Goal: Transaction & Acquisition: Purchase product/service

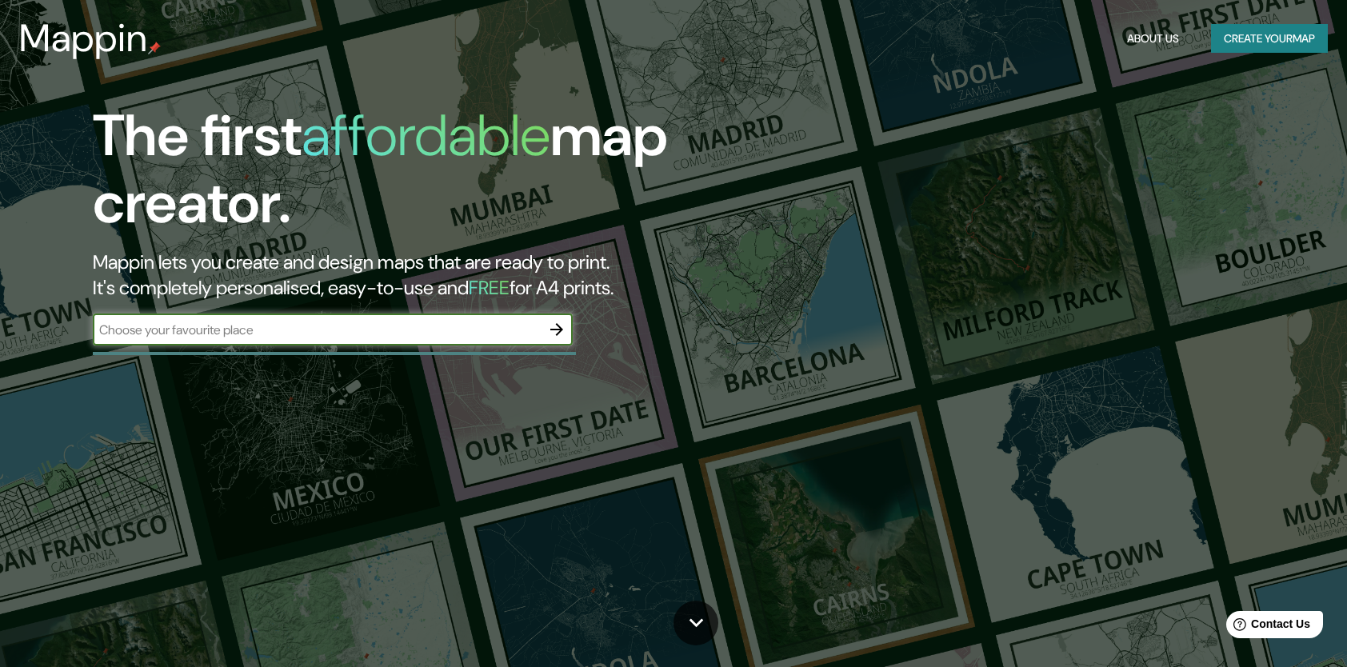
click at [483, 322] on input "text" at bounding box center [317, 330] width 448 height 18
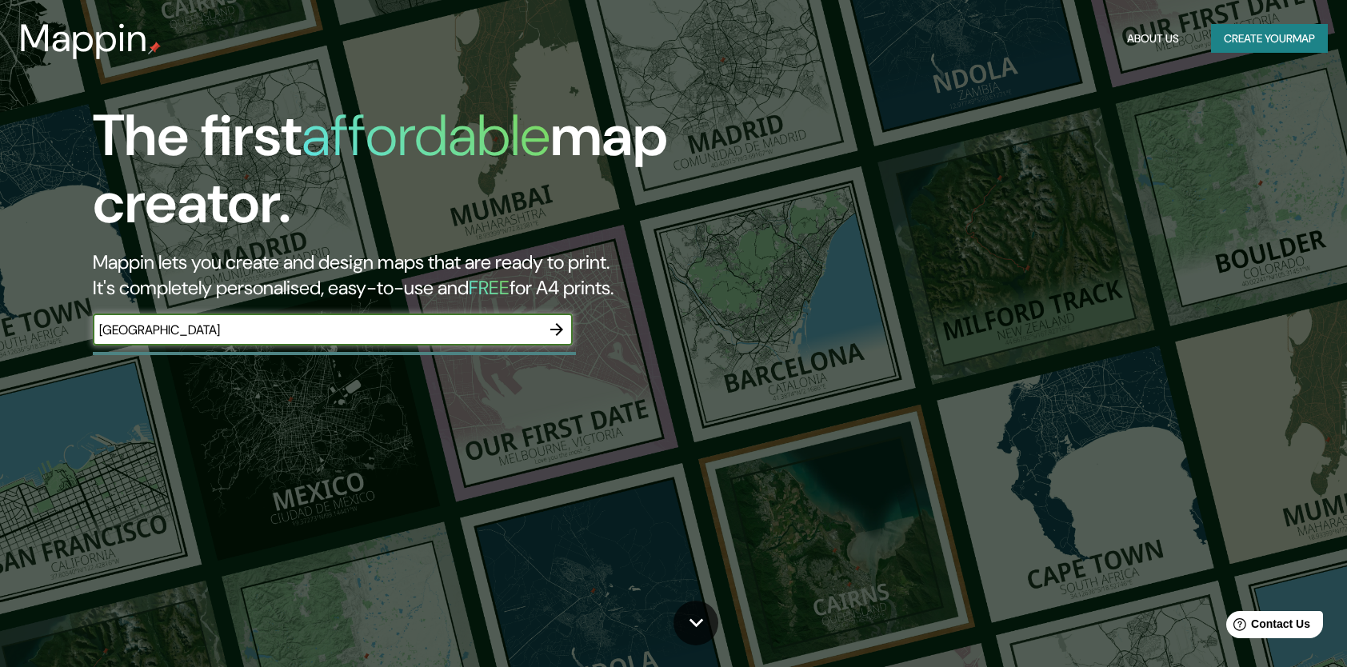
type input "[GEOGRAPHIC_DATA]"
click at [557, 329] on icon "button" at bounding box center [556, 329] width 13 height 13
click at [208, 334] on input "text" at bounding box center [317, 330] width 448 height 18
type input "Born [GEOGRAPHIC_DATA]"
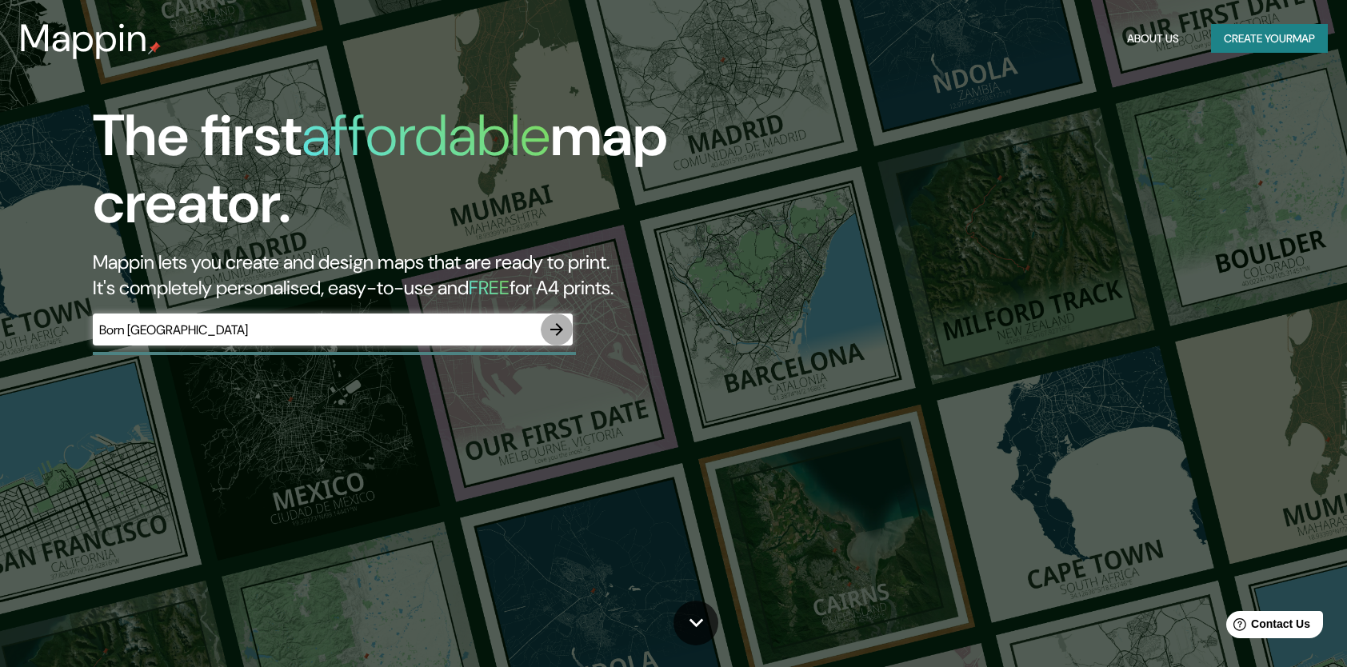
click at [552, 330] on icon "button" at bounding box center [556, 329] width 13 height 13
